Goal: Communication & Community: Answer question/provide support

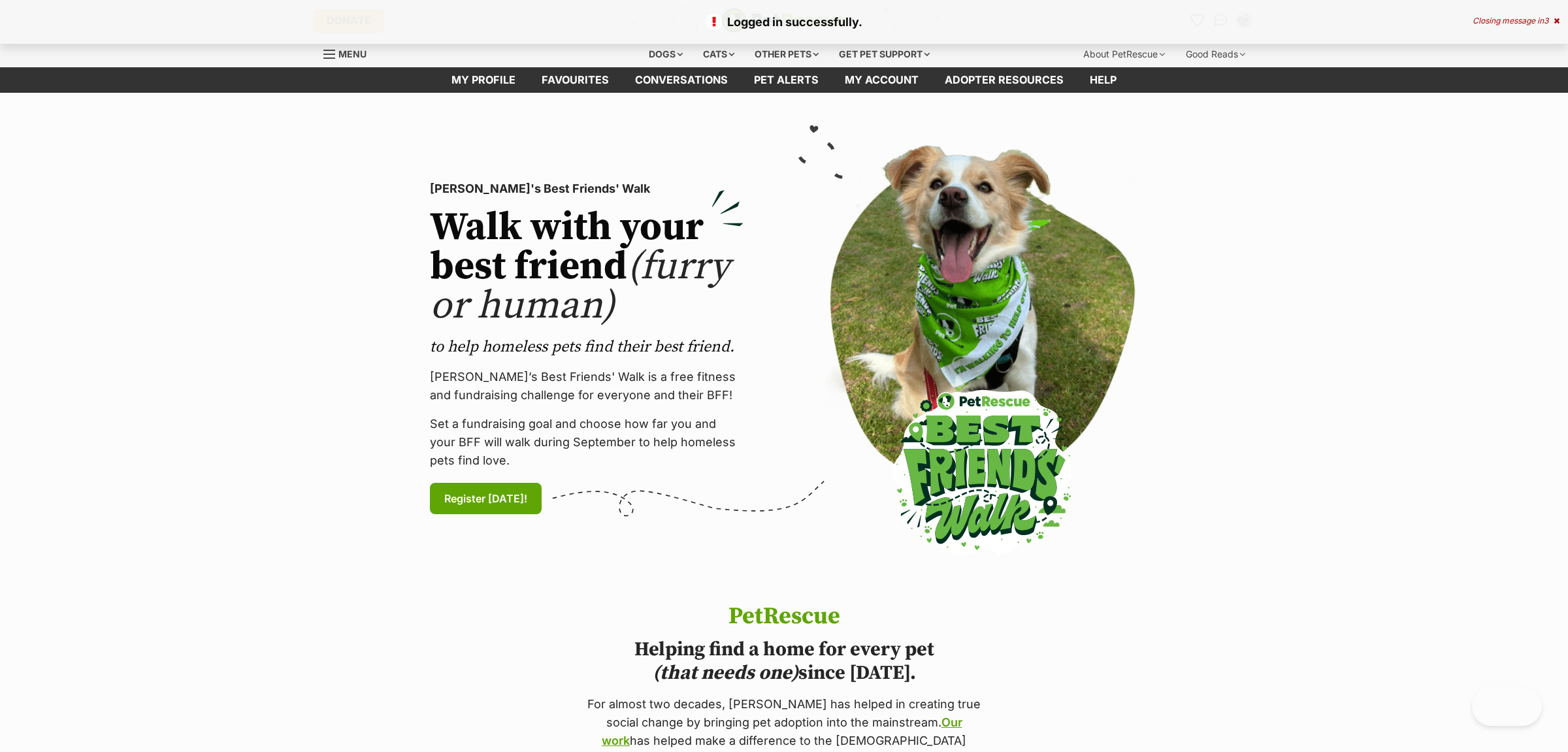
click at [1556, 19] on icon at bounding box center [1557, 21] width 6 height 8
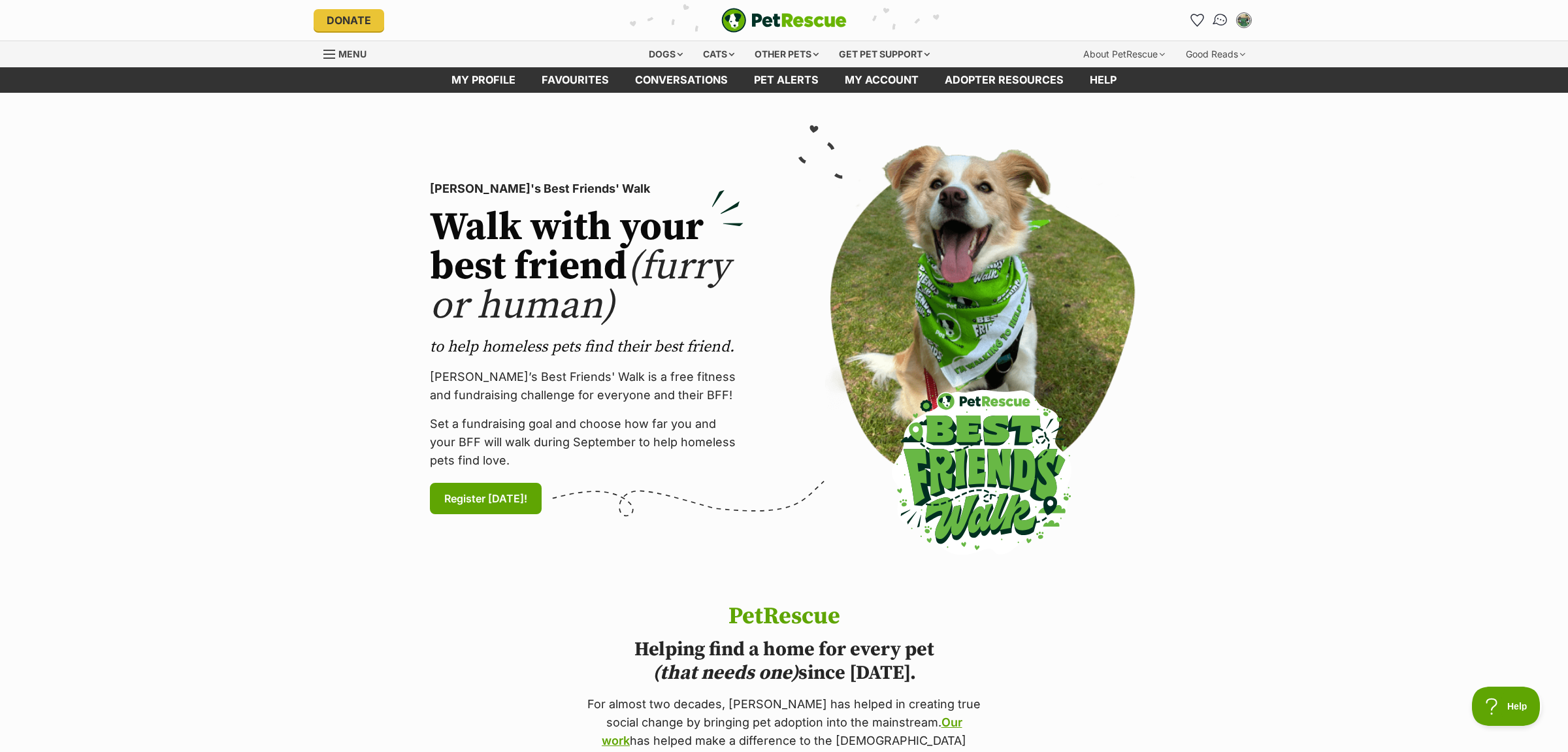
click at [1218, 21] on img "Conversations" at bounding box center [1221, 20] width 18 height 17
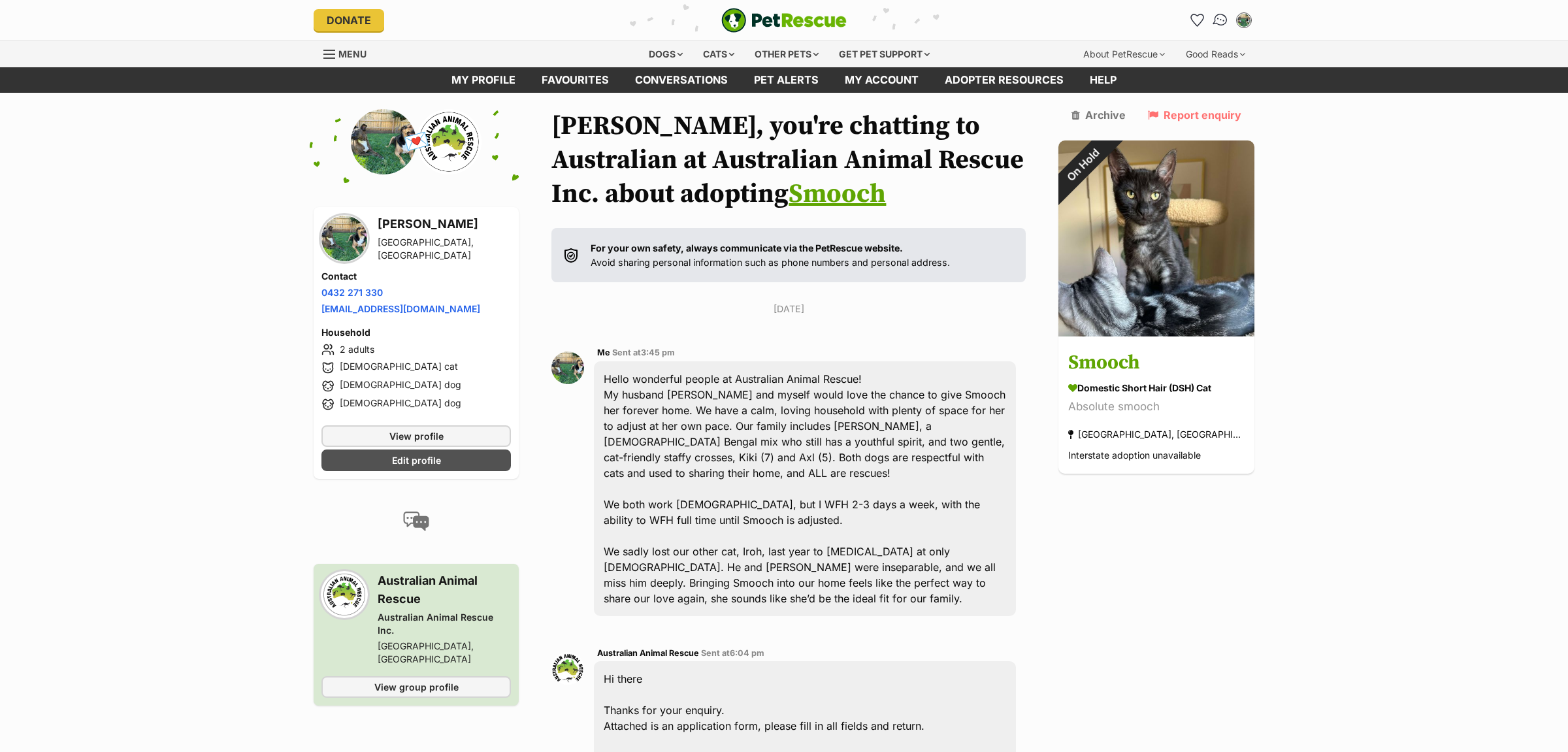
click at [1212, 20] on link "Conversations" at bounding box center [1220, 19] width 27 height 27
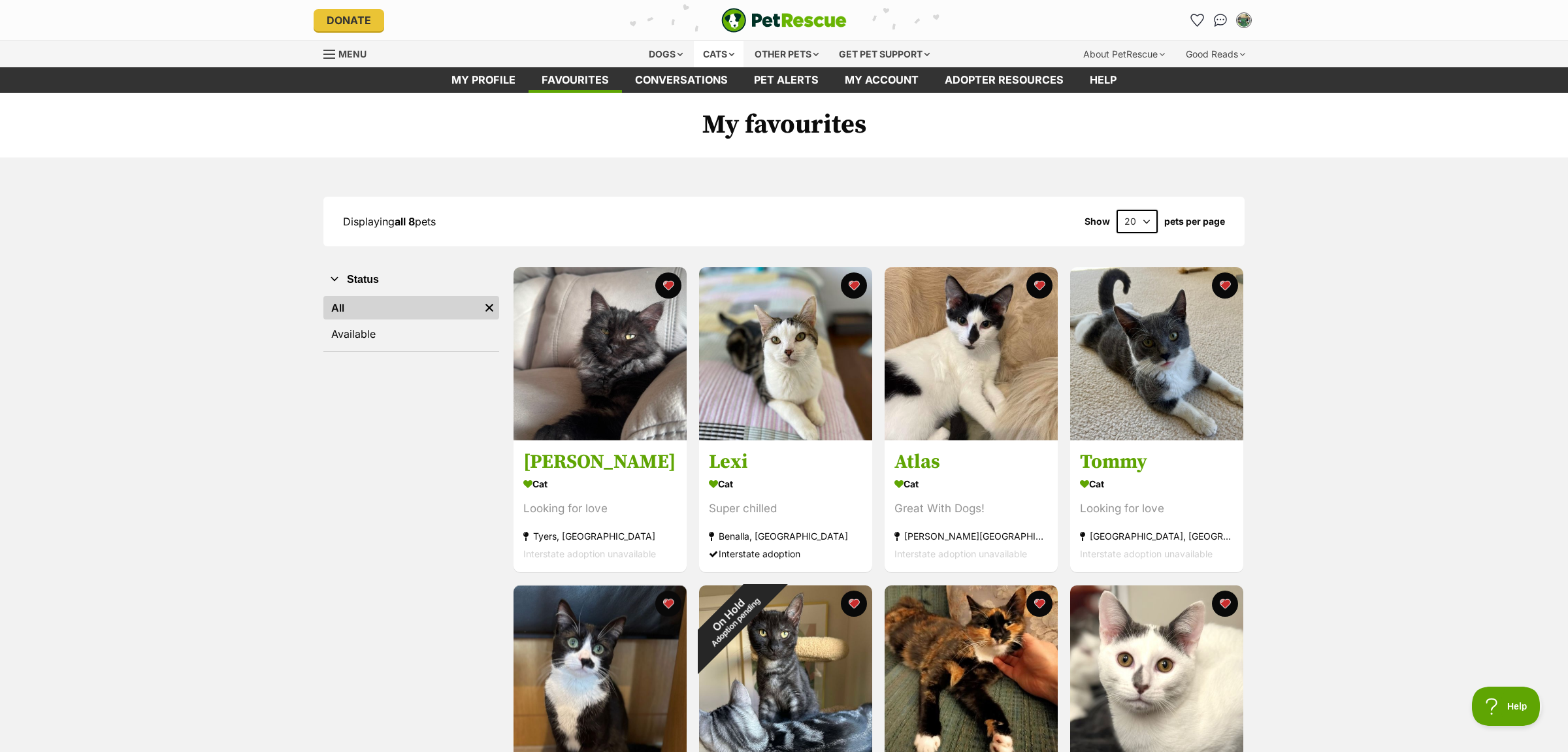
click at [724, 57] on div "Cats" at bounding box center [719, 54] width 50 height 26
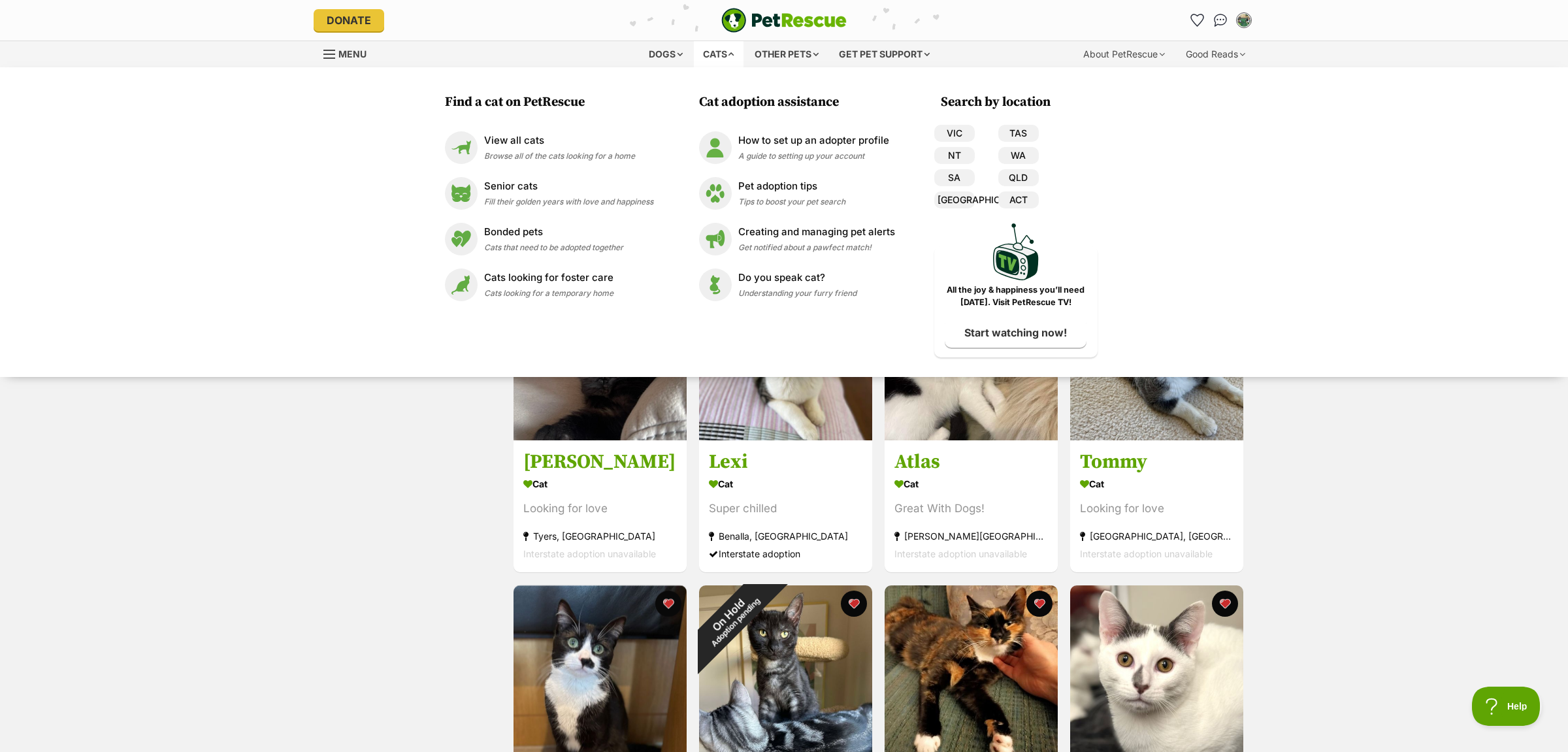
click at [724, 57] on div "Cats" at bounding box center [719, 54] width 50 height 26
